Goal: Find specific page/section: Find specific page/section

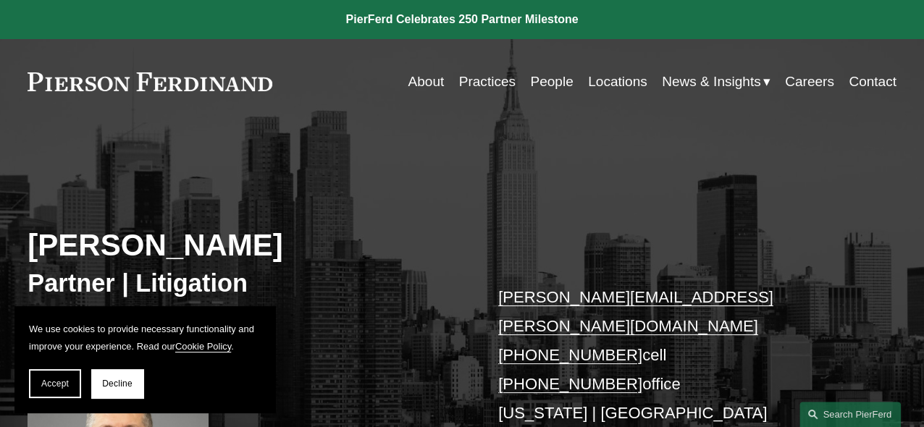
click at [608, 90] on link "Locations" at bounding box center [617, 82] width 59 height 28
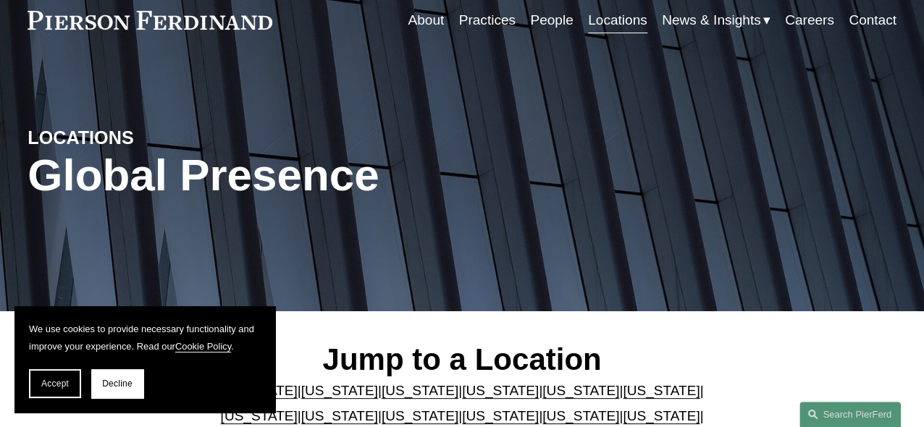
scroll to position [145, 0]
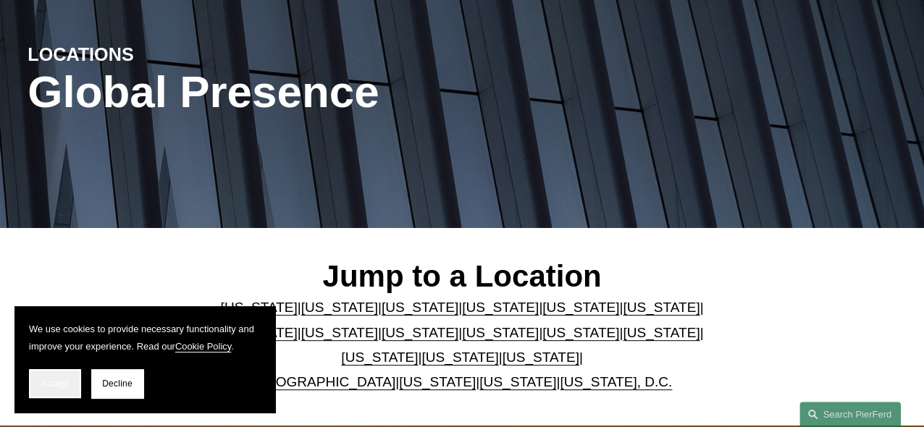
click at [63, 389] on button "Accept" at bounding box center [55, 383] width 52 height 29
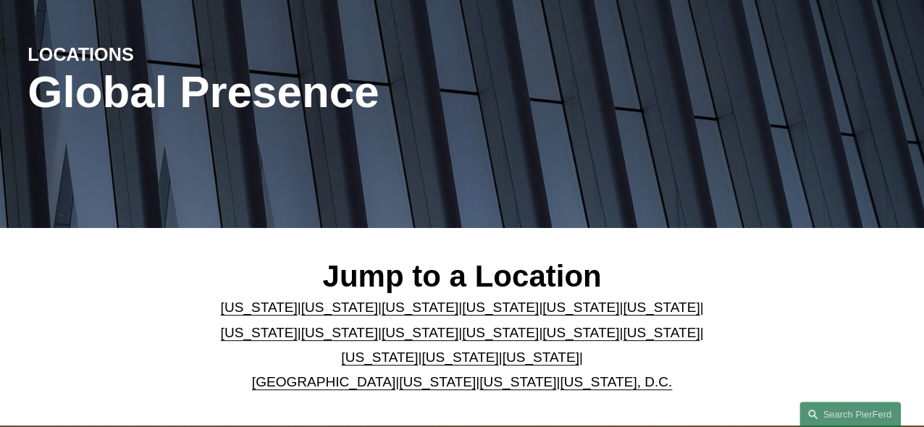
click at [462, 337] on link "[US_STATE]" at bounding box center [500, 332] width 77 height 15
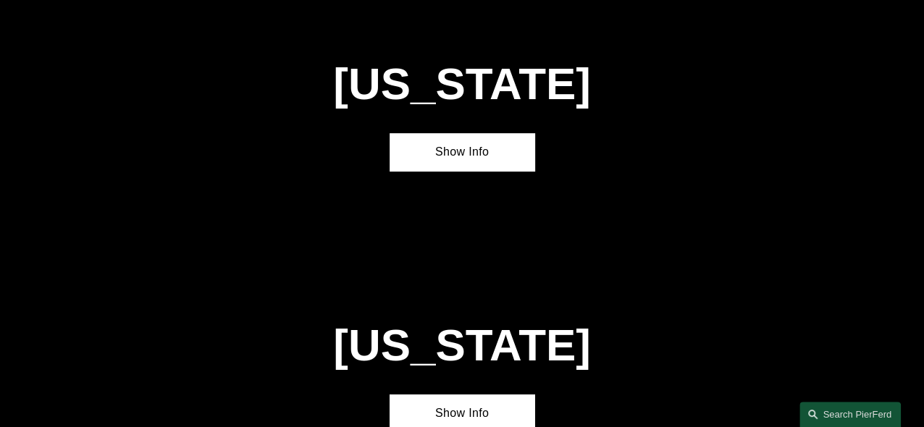
scroll to position [3097, 0]
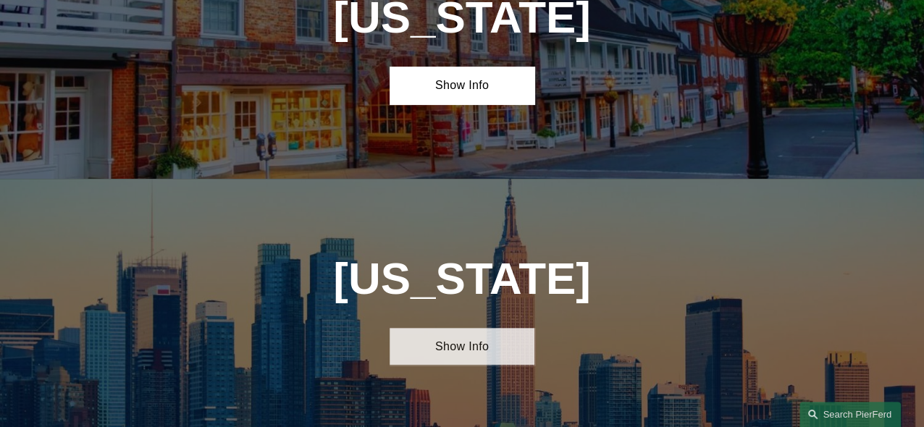
click at [483, 328] on link "Show Info" at bounding box center [461, 347] width 145 height 38
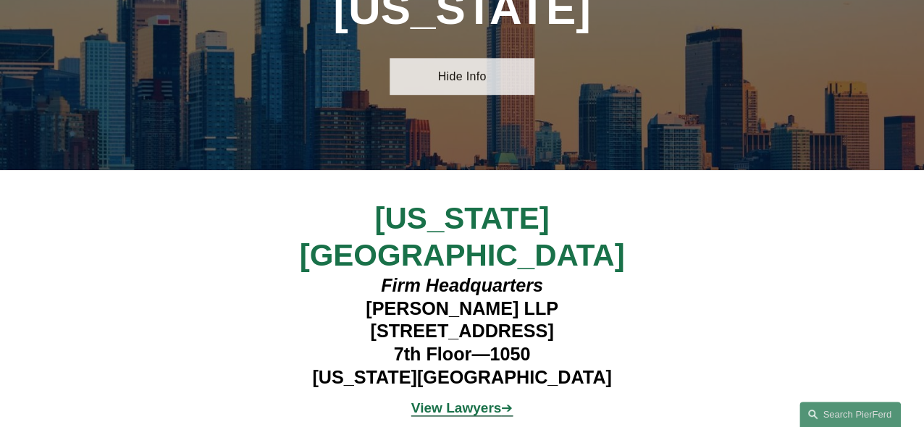
scroll to position [3387, 0]
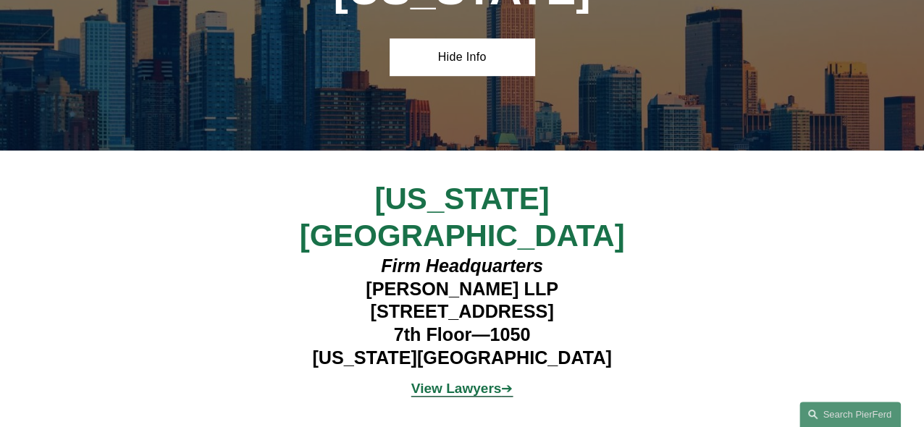
click at [472, 381] on strong "View Lawyers" at bounding box center [456, 388] width 90 height 15
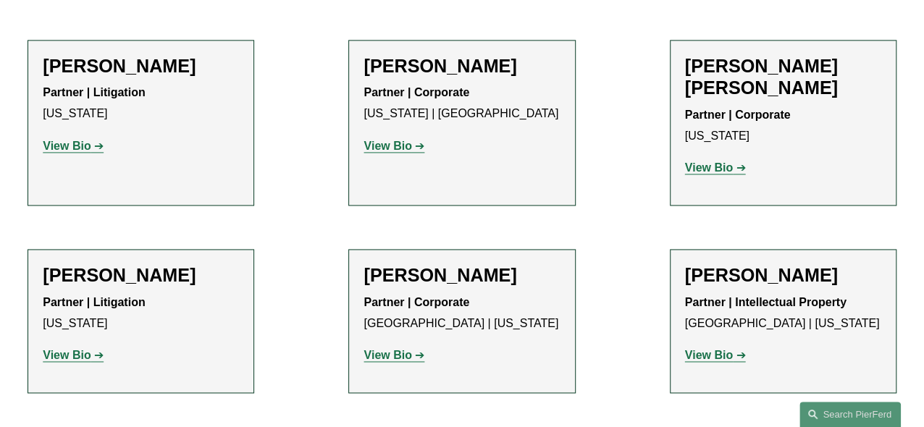
scroll to position [1158, 0]
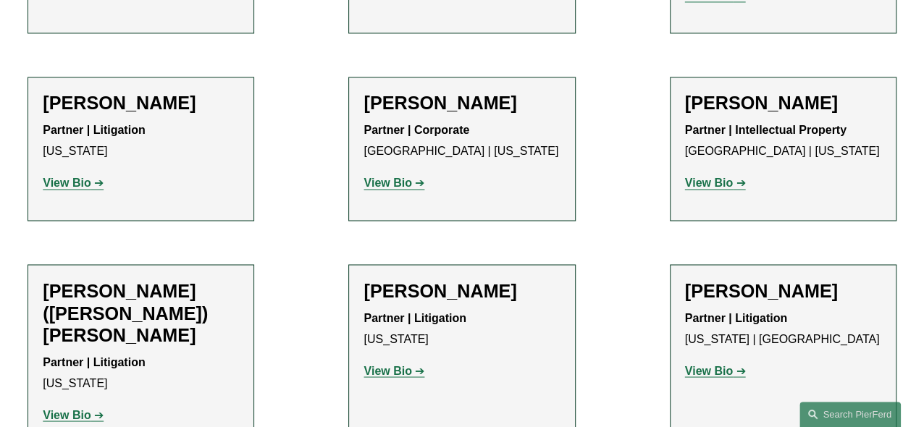
click at [722, 279] on h2 "[PERSON_NAME]" at bounding box center [783, 290] width 196 height 22
click at [710, 364] on strong "View Bio" at bounding box center [709, 370] width 48 height 12
